Goal: Check status: Check status

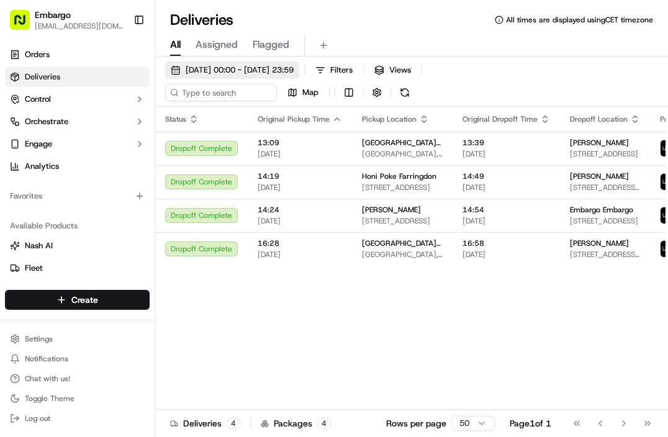
click at [221, 67] on span "[DATE] 00:00 - [DATE] 23:59" at bounding box center [240, 70] width 108 height 11
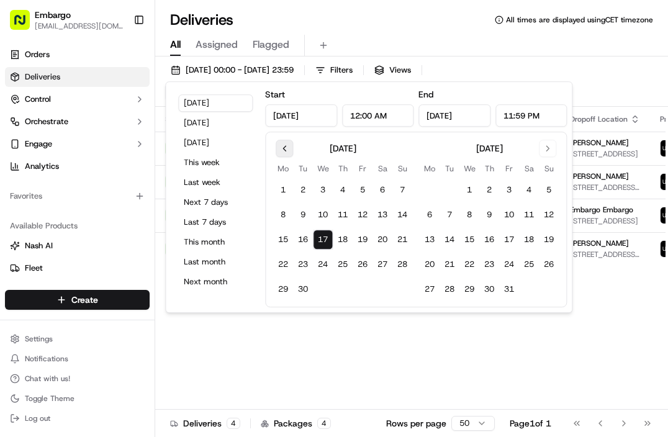
click at [286, 146] on button "Go to previous month" at bounding box center [284, 148] width 17 height 17
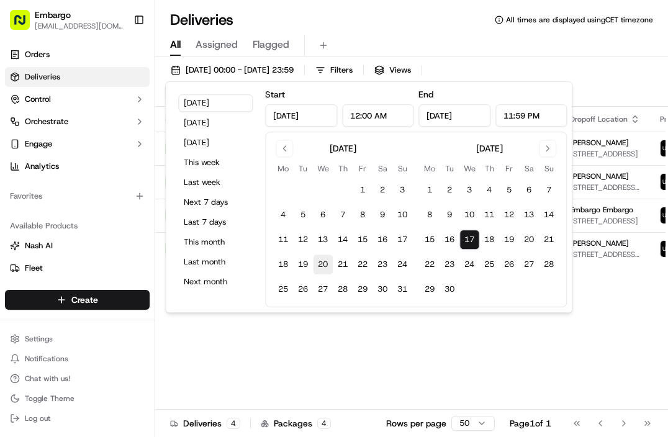
click at [320, 258] on button "20" at bounding box center [323, 265] width 20 height 20
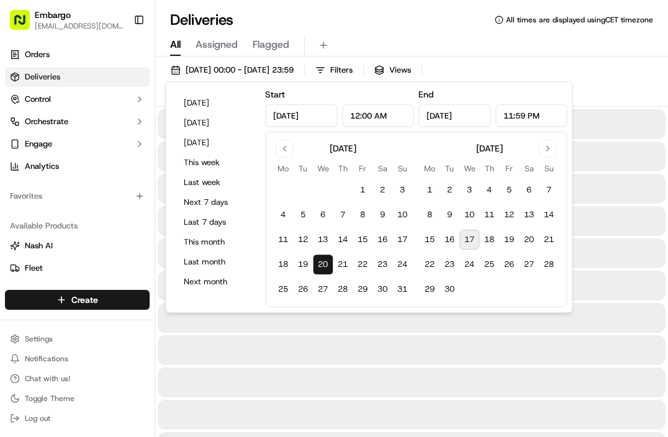
type input "[DATE]"
click at [365, 361] on div at bounding box center [412, 350] width 508 height 30
